Goal: Browse casually: Explore the website without a specific task or goal

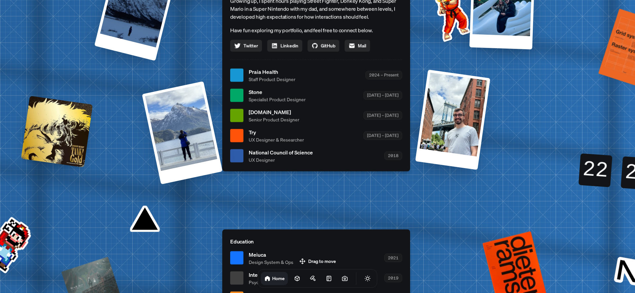
drag, startPoint x: 600, startPoint y: 169, endPoint x: 570, endPoint y: 201, distance: 43.8
click at [580, 172] on div "22 22" at bounding box center [596, 163] width 33 height 18
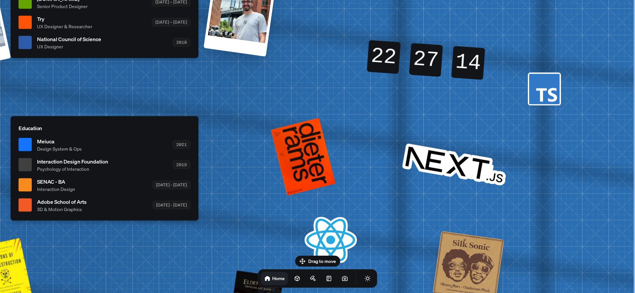
drag, startPoint x: 435, startPoint y: 147, endPoint x: 220, endPoint y: 171, distance: 217.1
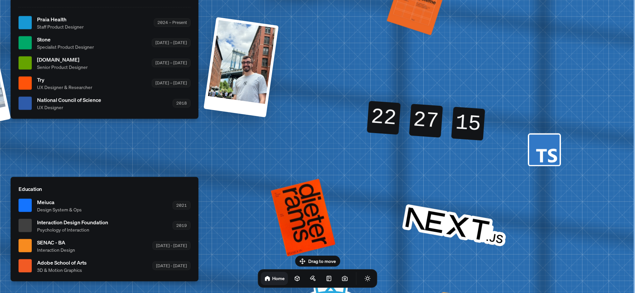
drag, startPoint x: 401, startPoint y: 113, endPoint x: 273, endPoint y: 204, distance: 157.6
click at [255, 206] on div "[PERSON_NAME] [PERSON_NAME] Design Engineer Welcome to my space on the internet…" at bounding box center [106, 22] width 990 height 867
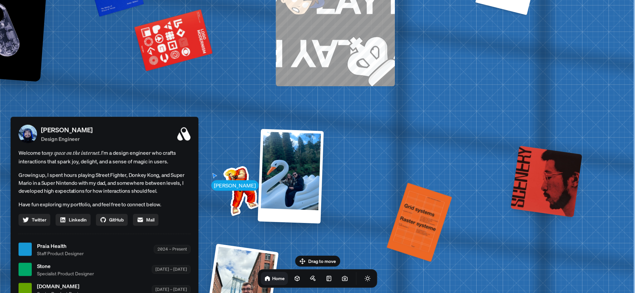
drag, startPoint x: 410, startPoint y: 125, endPoint x: 395, endPoint y: 218, distance: 94.0
click at [377, 0] on html "[PERSON_NAME] [PERSON_NAME] Design Engineer Welcome to my space on the internet…" at bounding box center [317, 0] width 635 height 0
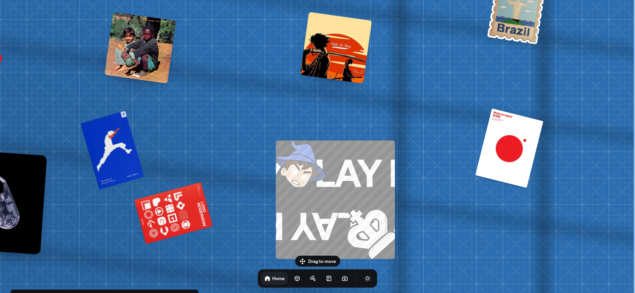
drag, startPoint x: 407, startPoint y: 129, endPoint x: 405, endPoint y: 291, distance: 161.5
click at [402, 0] on html "[PERSON_NAME] [PERSON_NAME] Design Engineer Welcome to my space on the internet…" at bounding box center [317, 0] width 635 height 0
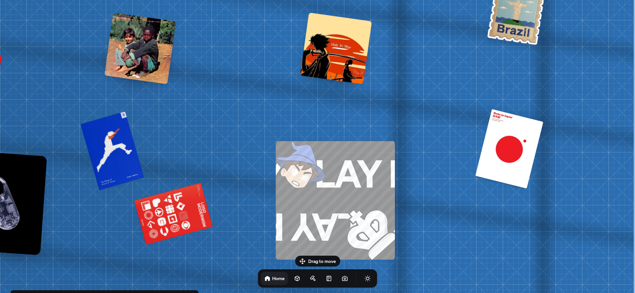
drag, startPoint x: 410, startPoint y: 298, endPoint x: 410, endPoint y: 308, distance: 9.6
click at [410, 0] on html "[PERSON_NAME] [PERSON_NAME] Design Engineer Welcome to my space on the internet…" at bounding box center [317, 0] width 635 height 0
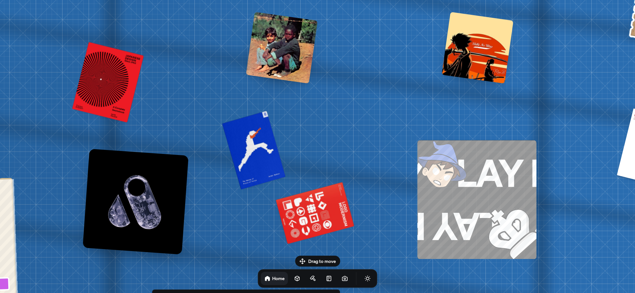
drag, startPoint x: 465, startPoint y: 125, endPoint x: 635, endPoint y: 77, distance: 176.1
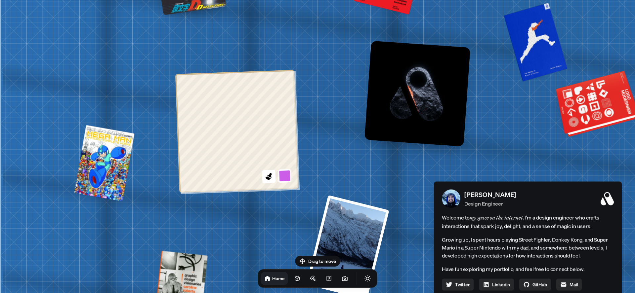
drag, startPoint x: 263, startPoint y: 171, endPoint x: 574, endPoint y: 113, distance: 316.6
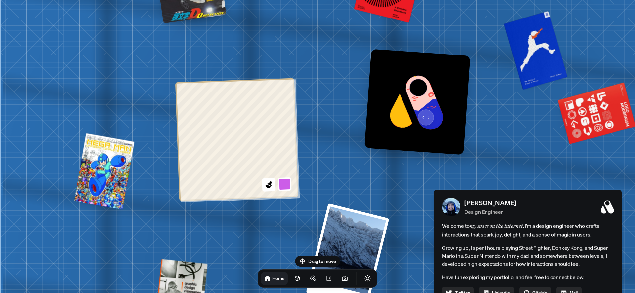
drag, startPoint x: 459, startPoint y: 5, endPoint x: 480, endPoint y: -23, distance: 35.4
click at [480, 0] on html "[PERSON_NAME] [PERSON_NAME] Design Engineer Welcome to my space on the internet…" at bounding box center [317, 0] width 635 height 0
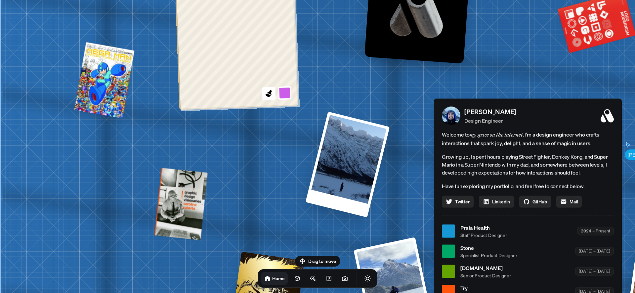
drag, startPoint x: 349, startPoint y: 142, endPoint x: 383, endPoint y: -37, distance: 181.8
click at [383, 0] on html "[PERSON_NAME] [PERSON_NAME] Design Engineer Welcome to my space on the internet…" at bounding box center [317, 0] width 635 height 0
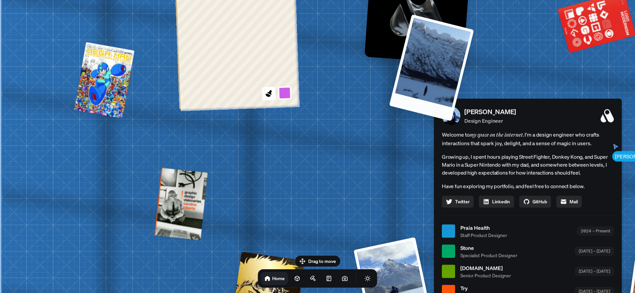
drag, startPoint x: 325, startPoint y: 179, endPoint x: 379, endPoint y: 86, distance: 107.9
click at [379, 86] on div "[PERSON_NAME] [PERSON_NAME] Design Engineer Welcome to my space on the internet…" at bounding box center [529, 231] width 990 height 867
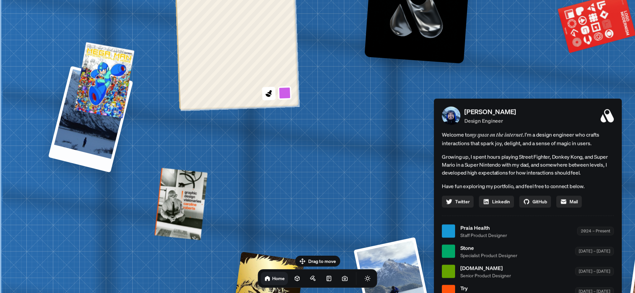
drag, startPoint x: 324, startPoint y: 175, endPoint x: -28, endPoint y: 199, distance: 352.5
click at [0, 0] on html "[PERSON_NAME] [PERSON_NAME] Design Engineer Welcome to my space on the internet…" at bounding box center [317, 0] width 635 height 0
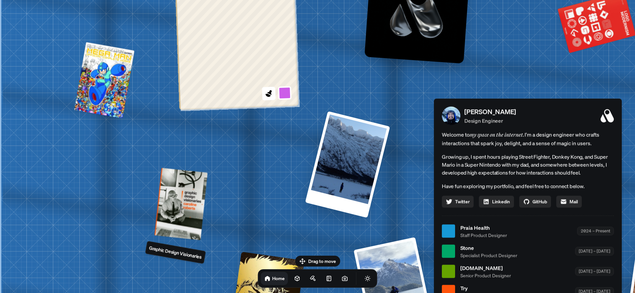
drag, startPoint x: 195, startPoint y: 214, endPoint x: 336, endPoint y: 113, distance: 173.8
click at [334, 114] on div "[PERSON_NAME] [PERSON_NAME] Design Engineer Welcome to my space on the internet…" at bounding box center [529, 231] width 990 height 867
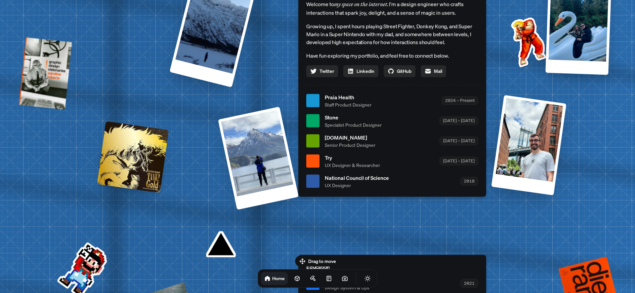
drag, startPoint x: 270, startPoint y: 207, endPoint x: 96, endPoint y: 179, distance: 176.0
click at [97, 177] on div at bounding box center [133, 157] width 72 height 72
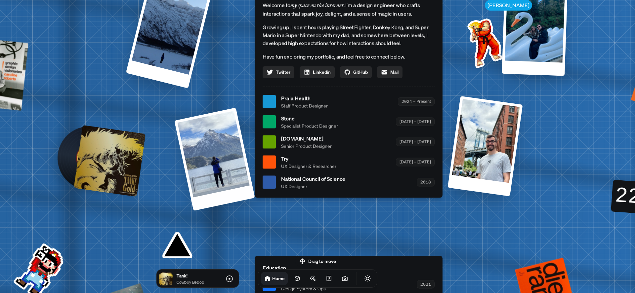
drag, startPoint x: 165, startPoint y: 171, endPoint x: 168, endPoint y: 174, distance: 4.0
click at [168, 173] on div "[PERSON_NAME] [PERSON_NAME] Design Engineer Welcome to my space on the internet…" at bounding box center [350, 101] width 990 height 867
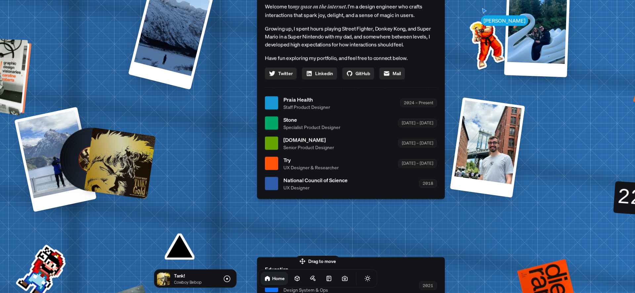
drag, startPoint x: 214, startPoint y: 176, endPoint x: 3, endPoint y: 98, distance: 224.7
click at [8, 103] on div "[PERSON_NAME] [PERSON_NAME] Design Engineer Welcome to my space on the internet…" at bounding box center [352, 103] width 990 height 867
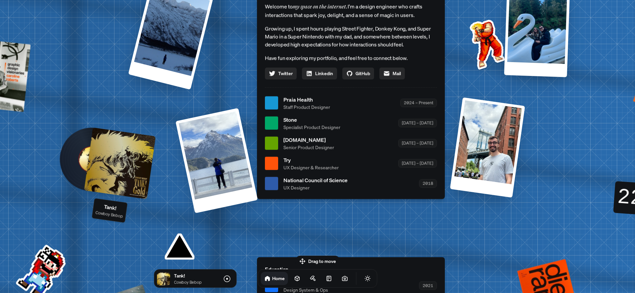
click at [80, 147] on div at bounding box center [92, 160] width 56 height 56
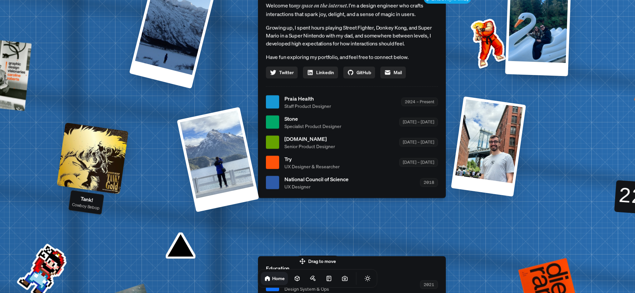
drag, startPoint x: 159, startPoint y: 204, endPoint x: 164, endPoint y: 70, distance: 133.8
click at [165, 78] on div "[PERSON_NAME] [PERSON_NAME] Design Engineer Welcome to my space on the internet…" at bounding box center [353, 102] width 990 height 867
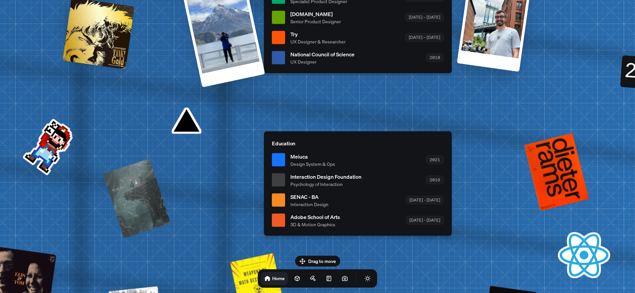
drag, startPoint x: 236, startPoint y: 198, endPoint x: 145, endPoint y: 60, distance: 165.2
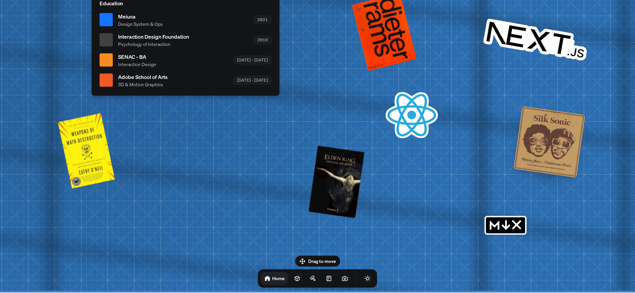
drag, startPoint x: 284, startPoint y: 164, endPoint x: 48, endPoint y: 88, distance: 248.1
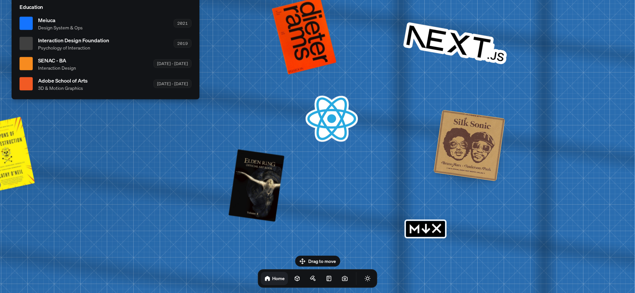
drag, startPoint x: 373, startPoint y: 162, endPoint x: 613, endPoint y: 308, distance: 280.4
click at [613, 0] on html "[PERSON_NAME] [PERSON_NAME] Design Engineer Welcome to my space on the internet…" at bounding box center [317, 0] width 635 height 0
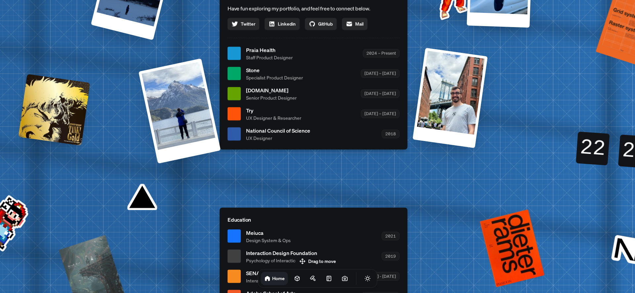
drag, startPoint x: 446, startPoint y: 94, endPoint x: 406, endPoint y: 206, distance: 119.1
click at [406, 205] on div "[PERSON_NAME] [PERSON_NAME] Design Engineer Welcome to my space on the internet…" at bounding box center [315, 53] width 990 height 867
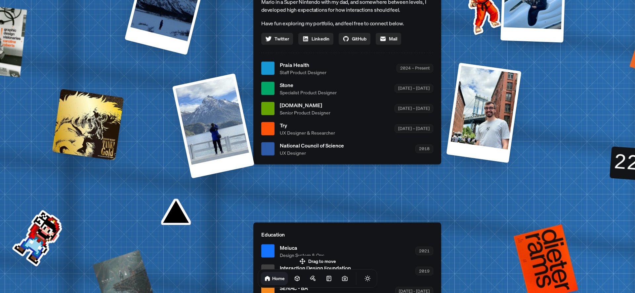
drag, startPoint x: 419, startPoint y: 182, endPoint x: 635, endPoint y: 4, distance: 280.0
click at [562, 85] on div "[PERSON_NAME] [PERSON_NAME] Design Engineer Welcome to my space on the internet…" at bounding box center [349, 68] width 990 height 867
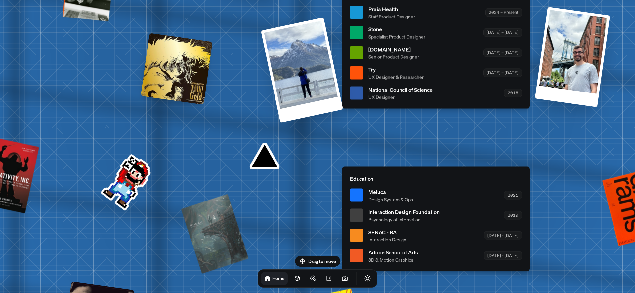
drag, startPoint x: 379, startPoint y: 165, endPoint x: 561, endPoint y: -5, distance: 249.5
click at [561, 0] on html "[PERSON_NAME] [PERSON_NAME] Design Engineer Welcome to my space on the internet…" at bounding box center [317, 0] width 635 height 0
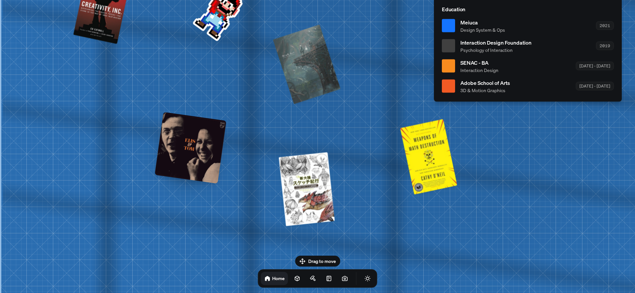
drag, startPoint x: 364, startPoint y: 178, endPoint x: 474, endPoint y: -18, distance: 224.7
click at [474, 0] on html "[PERSON_NAME] [PERSON_NAME] Design Engineer Welcome to my space on the internet…" at bounding box center [317, 0] width 635 height 0
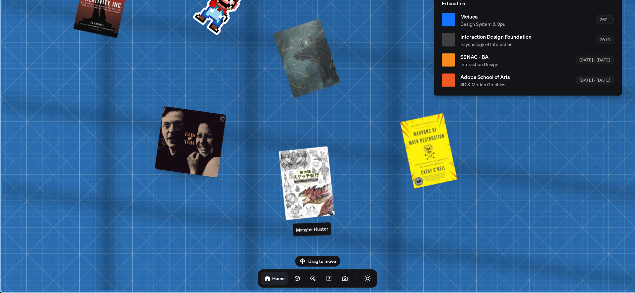
drag, startPoint x: 397, startPoint y: 157, endPoint x: 127, endPoint y: 287, distance: 299.8
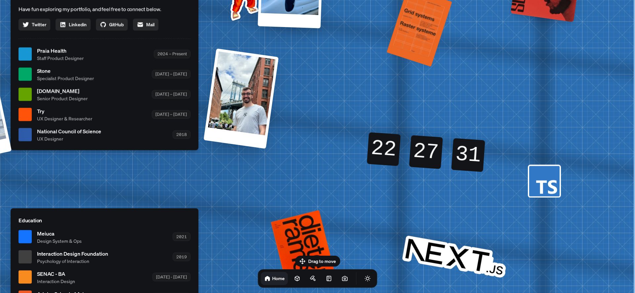
drag, startPoint x: 287, startPoint y: 128, endPoint x: -48, endPoint y: 297, distance: 375.1
click at [0, 0] on html "[PERSON_NAME] [PERSON_NAME] Design Engineer Welcome to my space on the internet…" at bounding box center [317, 0] width 635 height 0
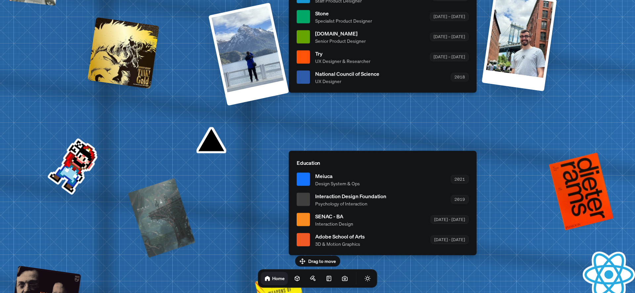
drag, startPoint x: 206, startPoint y: 198, endPoint x: 462, endPoint y: -49, distance: 355.6
click at [462, 0] on html "[PERSON_NAME] [PERSON_NAME] Design Engineer Welcome to my space on the internet…" at bounding box center [317, 0] width 635 height 0
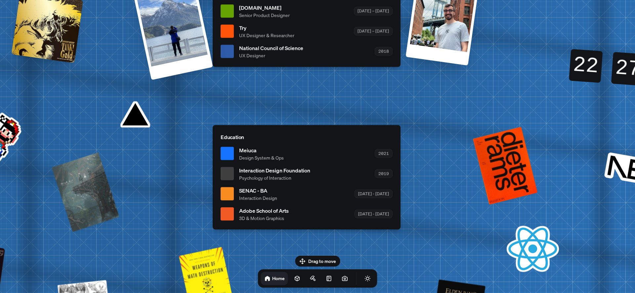
drag, startPoint x: 254, startPoint y: -10, endPoint x: 424, endPoint y: 40, distance: 177.4
click at [424, 0] on html "[PERSON_NAME] [PERSON_NAME] Design Engineer Welcome to my space on the internet…" at bounding box center [317, 0] width 635 height 0
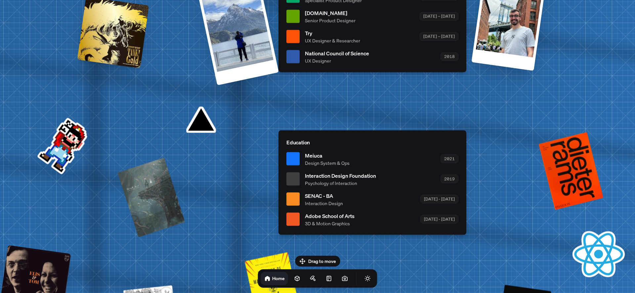
drag, startPoint x: 317, startPoint y: 129, endPoint x: 223, endPoint y: 244, distance: 148.8
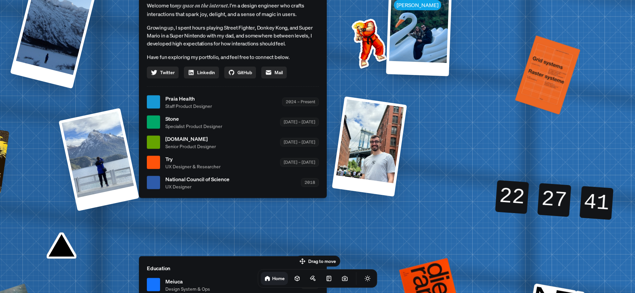
drag, startPoint x: 137, startPoint y: 260, endPoint x: 78, endPoint y: 301, distance: 72.2
click at [78, 0] on html "[PERSON_NAME] [PERSON_NAME] Design Engineer Welcome to my space on the internet…" at bounding box center [317, 0] width 635 height 0
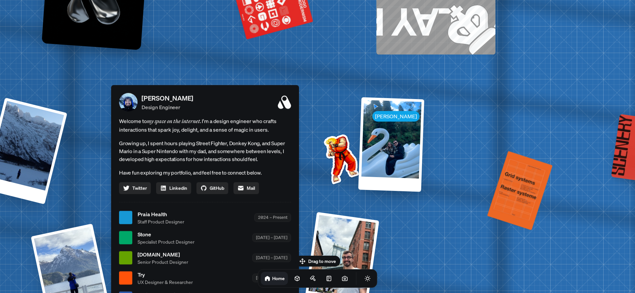
drag
click at [378, 0] on html "[PERSON_NAME] [PERSON_NAME] Design Engineer Welcome to my space on the internet…" at bounding box center [317, 0] width 635 height 0
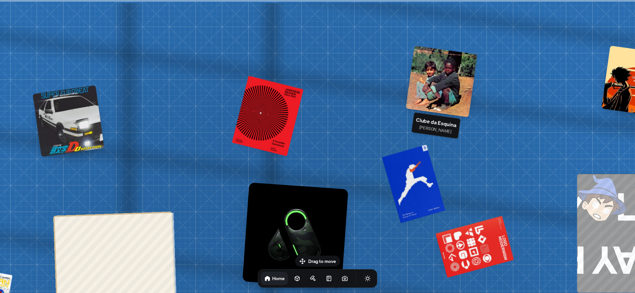
click at [442, 92] on div at bounding box center [442, 82] width 72 height 72
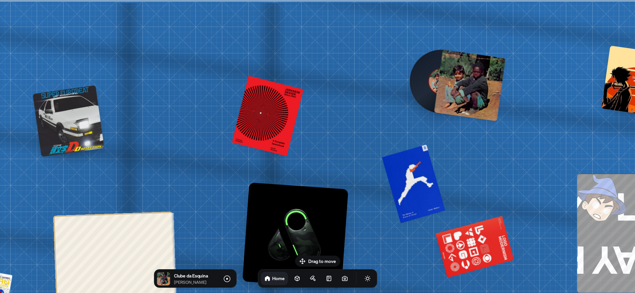
click at [442, 92] on div at bounding box center [470, 86] width 72 height 72
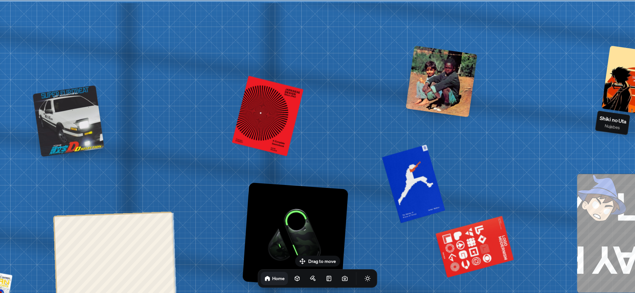
click at [629, 75] on div at bounding box center [638, 82] width 72 height 72
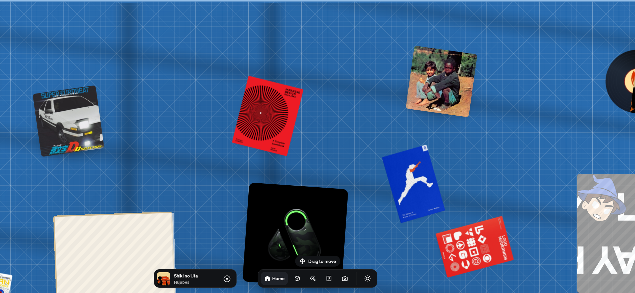
click at [629, 75] on img at bounding box center [637, 81] width 31 height 31
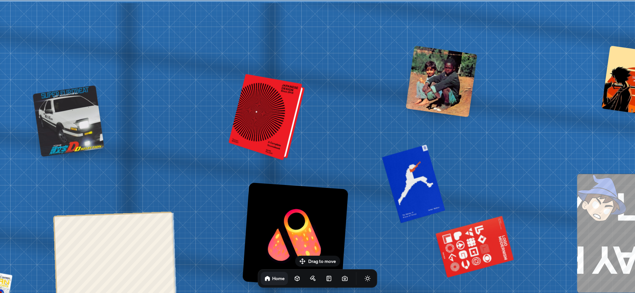
click at [260, 134] on div at bounding box center [268, 117] width 71 height 83
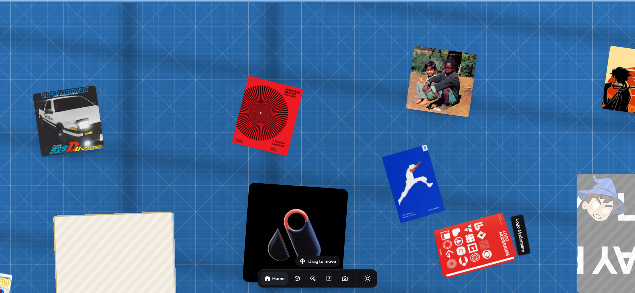
click at [455, 255] on div at bounding box center [476, 246] width 80 height 61
